Goal: Go to known website: Access a specific website the user already knows

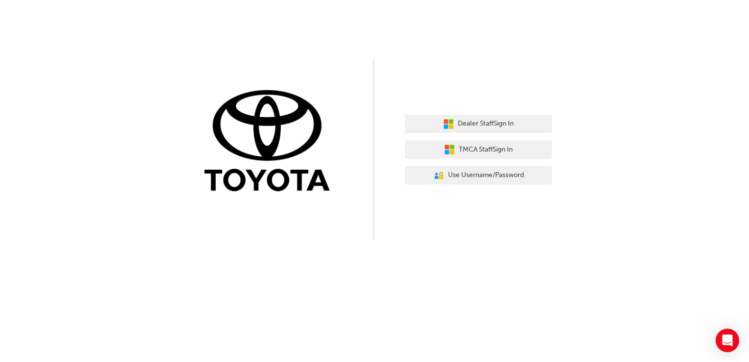
click at [255, 117] on img at bounding box center [270, 142] width 147 height 108
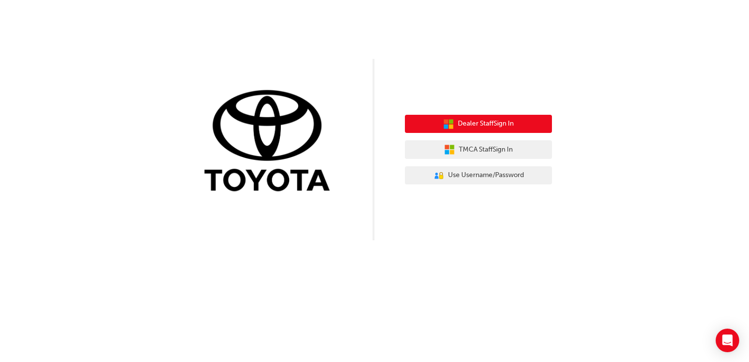
click at [493, 124] on span "Dealer Staff Sign In" at bounding box center [486, 123] width 56 height 11
